Goal: Find contact information: Find contact information

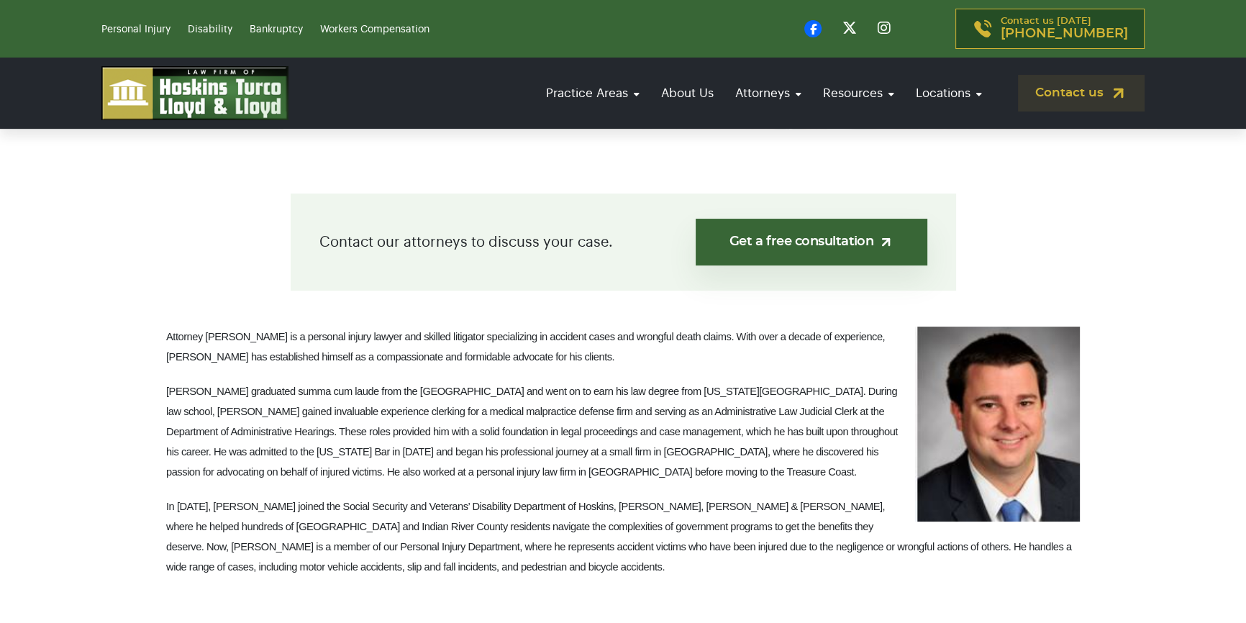
scroll to position [327, 0]
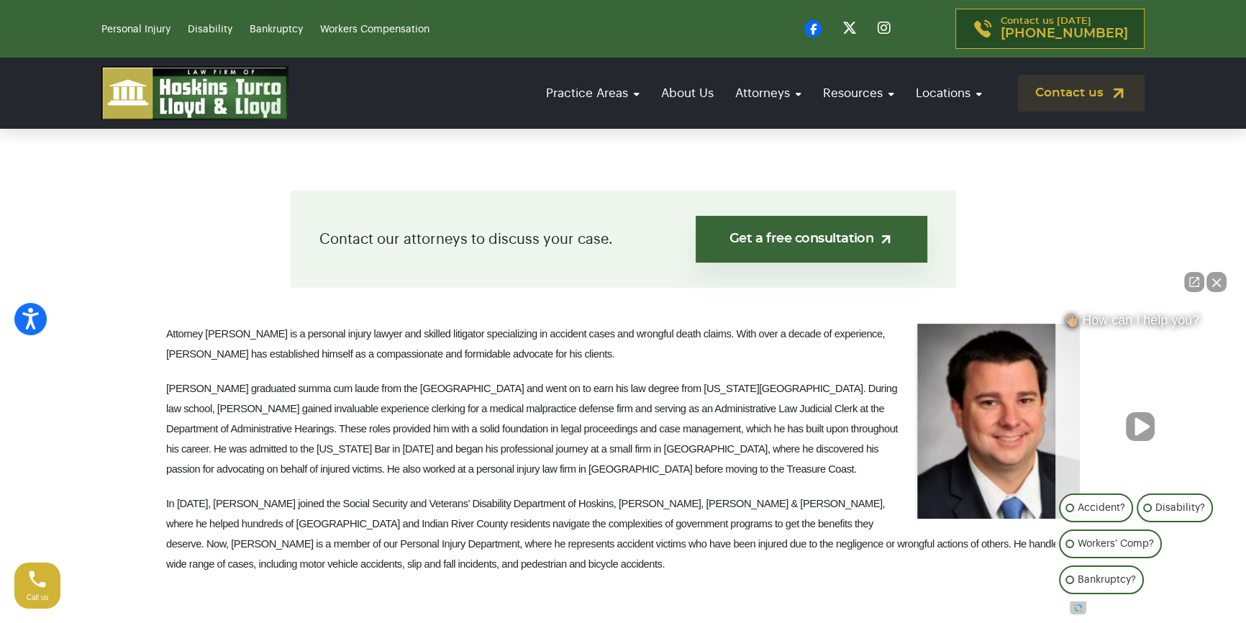
click at [1210, 282] on button "Close Intaker Chat Widget" at bounding box center [1216, 282] width 20 height 20
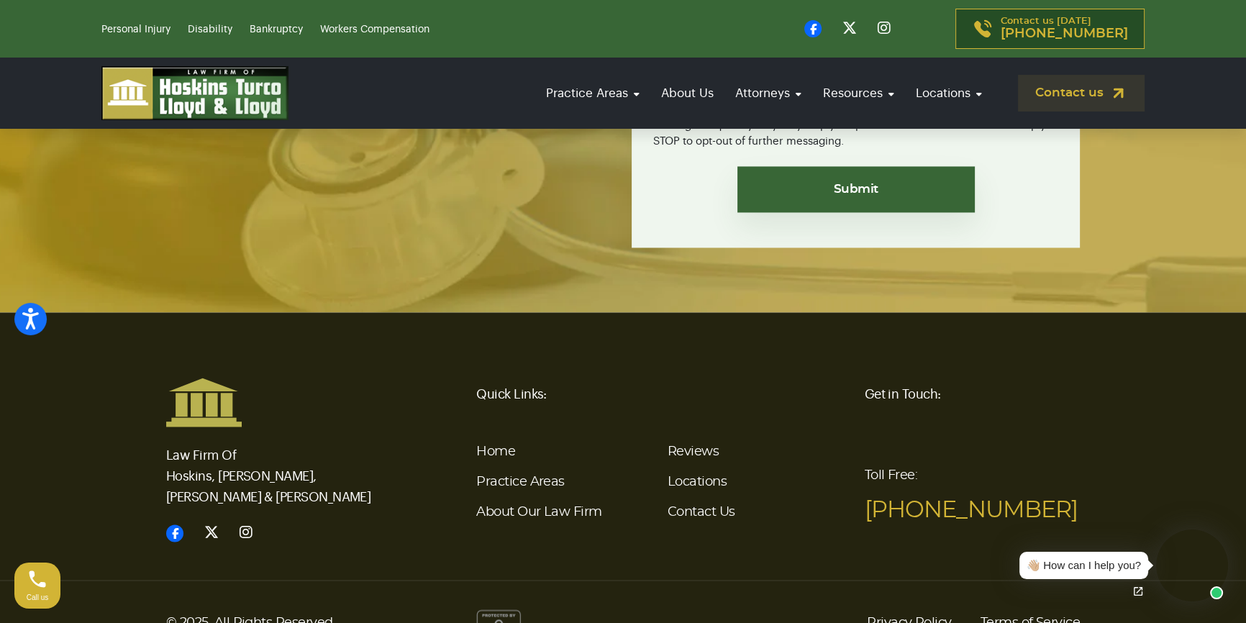
scroll to position [2811, 0]
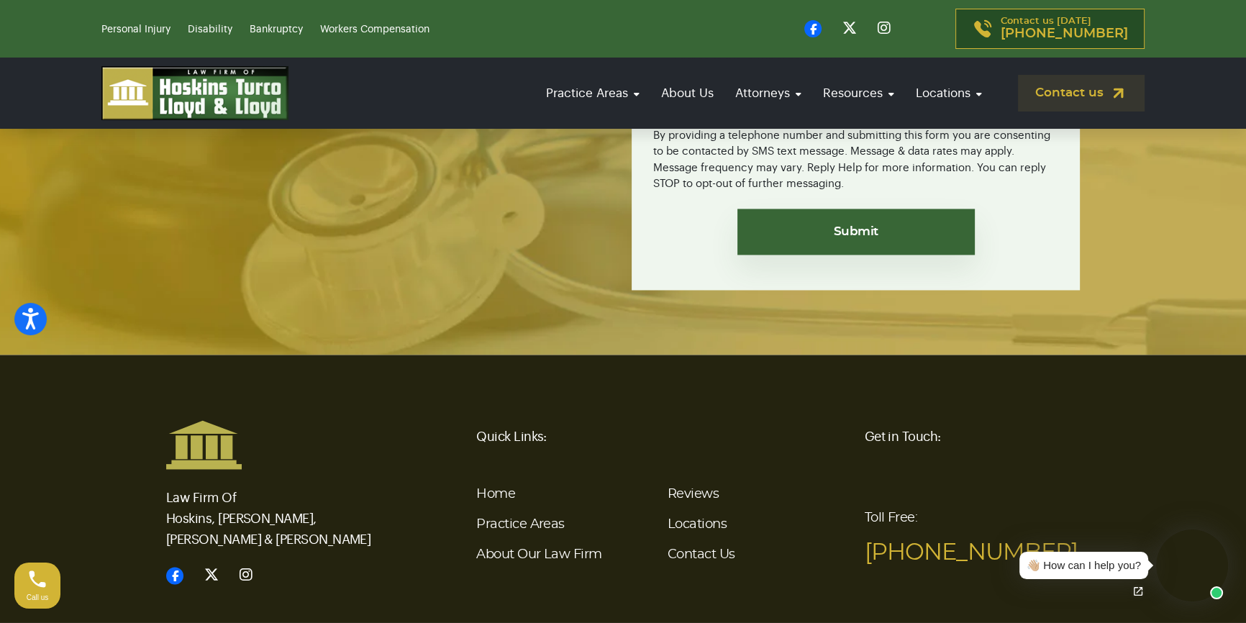
click at [704, 547] on li "Contact Us" at bounding box center [758, 554] width 180 height 30
click at [701, 557] on link "Contact Us" at bounding box center [702, 554] width 68 height 13
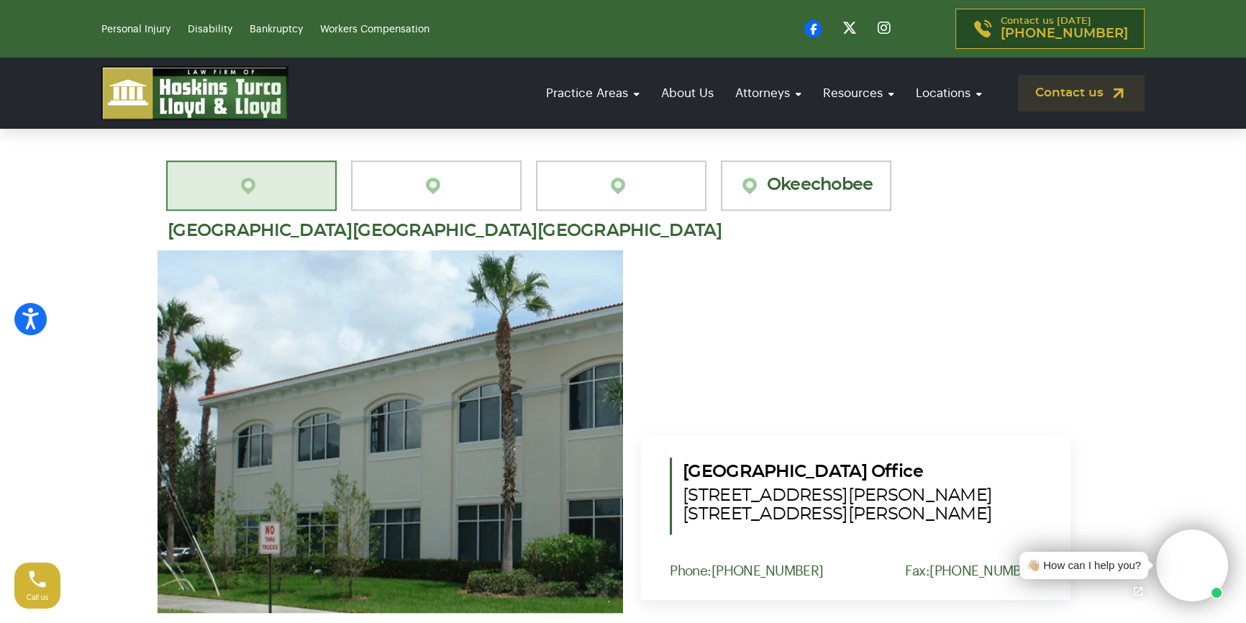
scroll to position [1373, 0]
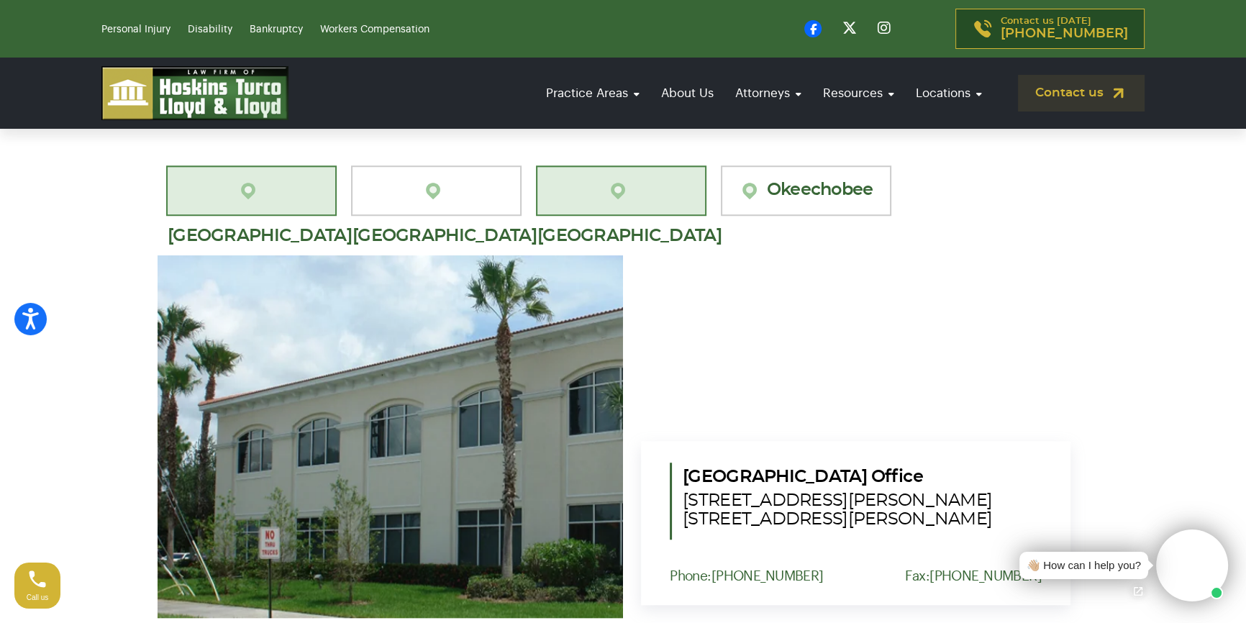
click at [613, 165] on link "[GEOGRAPHIC_DATA]" at bounding box center [621, 190] width 170 height 50
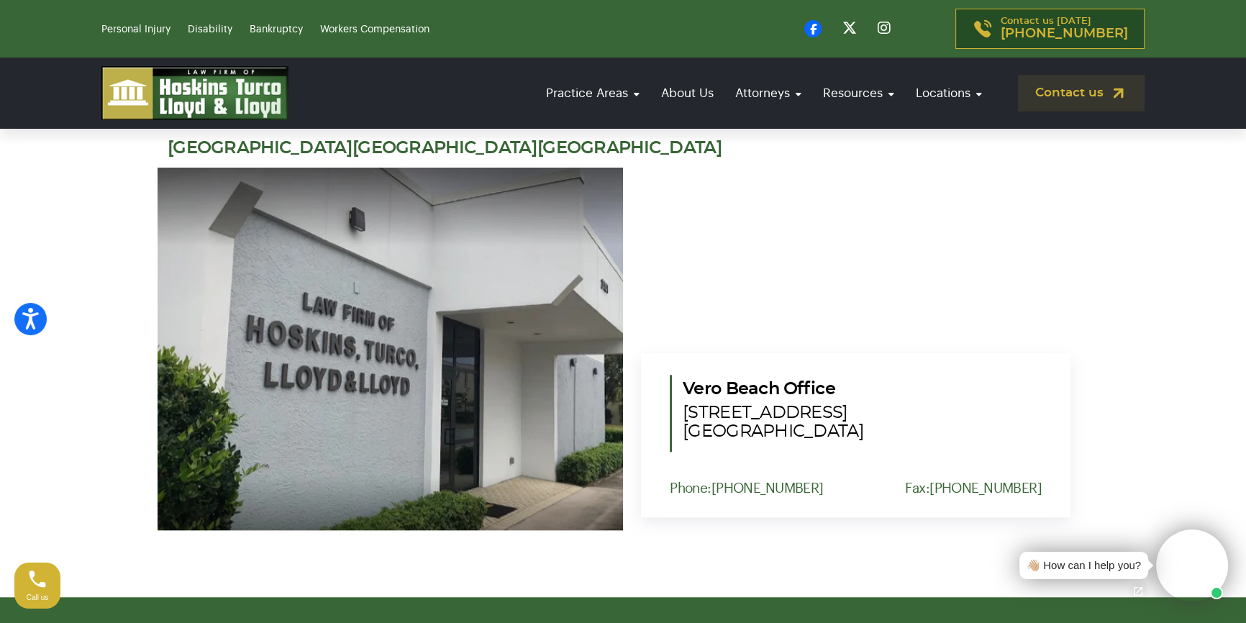
scroll to position [1439, 0]
